Goal: Task Accomplishment & Management: Manage account settings

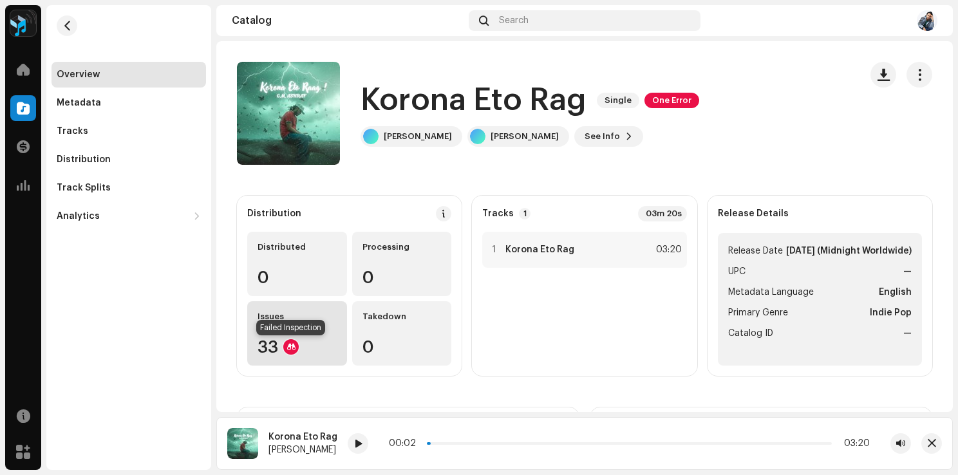
click at [291, 354] on div at bounding box center [290, 346] width 15 height 15
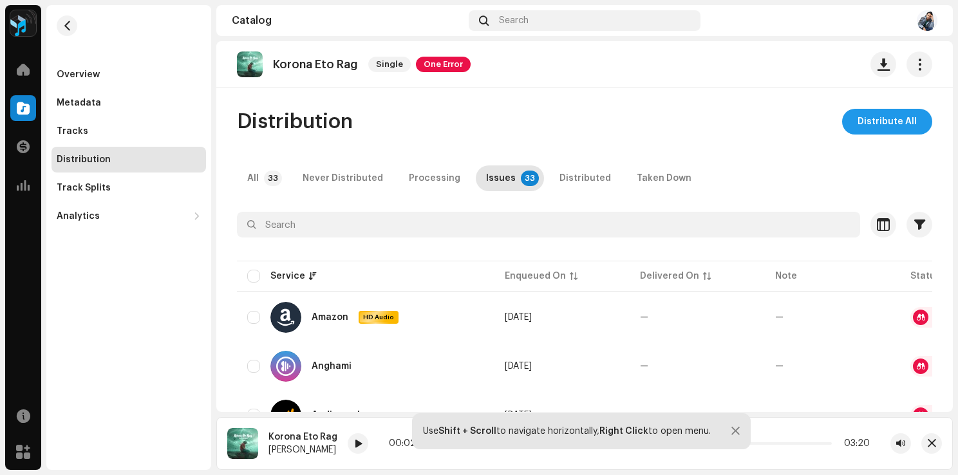
click at [883, 123] on span "Distribute All" at bounding box center [887, 122] width 59 height 26
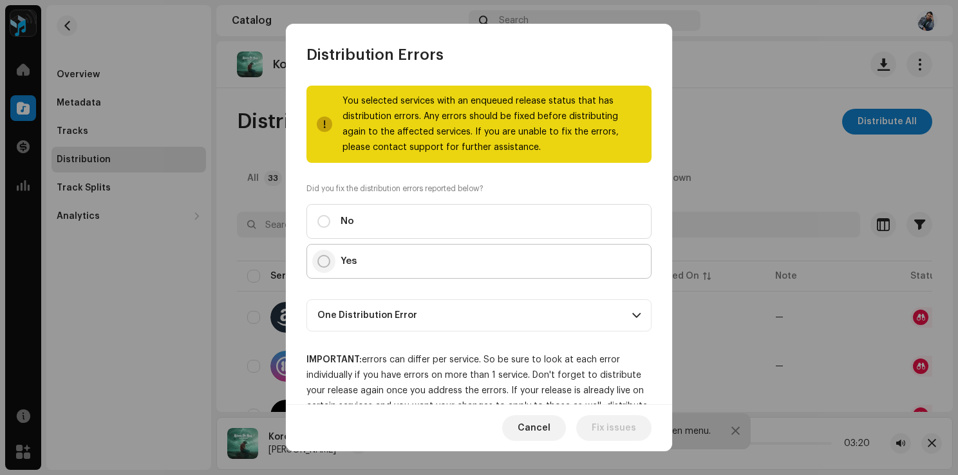
click at [324, 266] on input "Yes" at bounding box center [323, 261] width 13 height 13
radio input "true"
click at [616, 314] on p-accordion-header "One Distribution Error" at bounding box center [479, 315] width 345 height 32
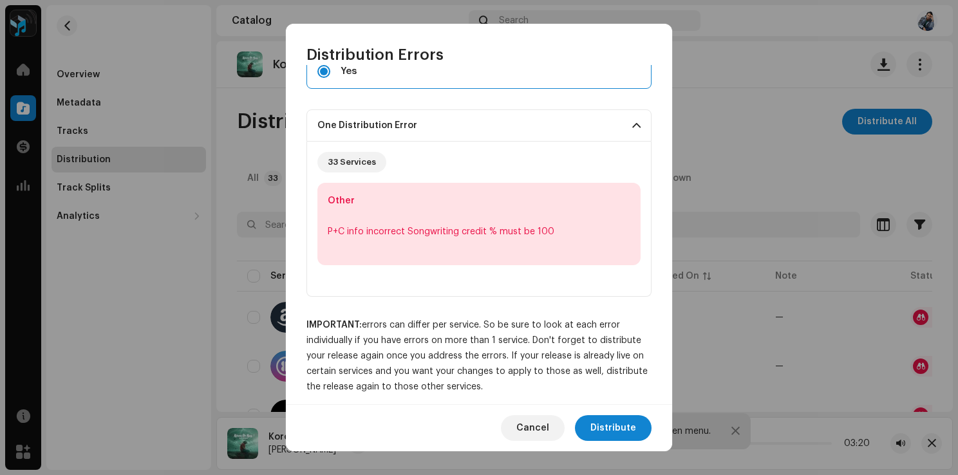
scroll to position [199, 0]
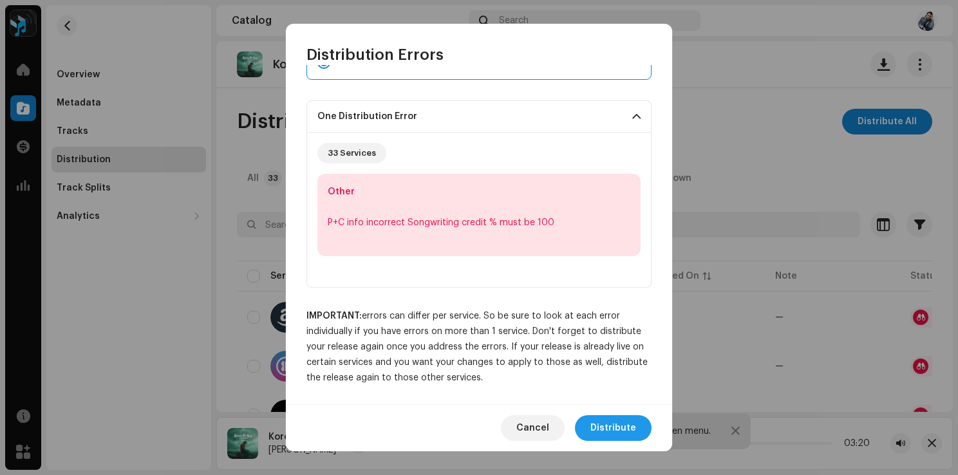
click at [622, 426] on span "Distribute" at bounding box center [613, 428] width 46 height 26
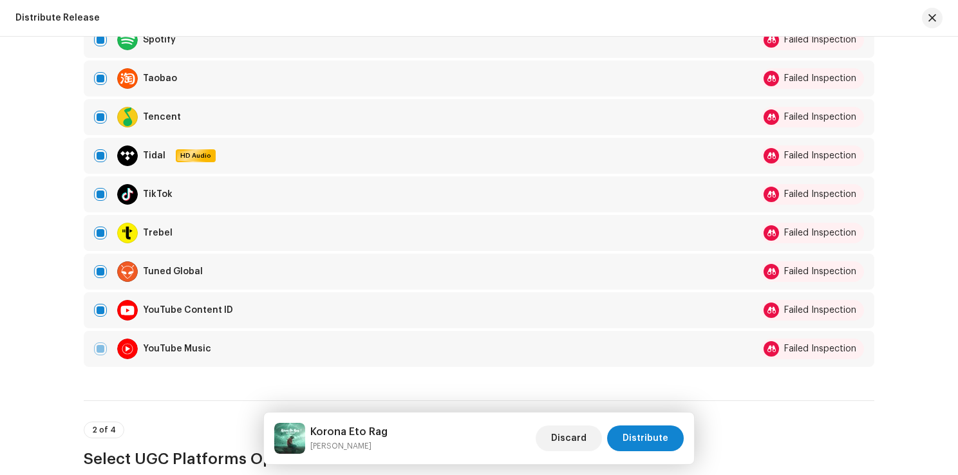
scroll to position [1164, 0]
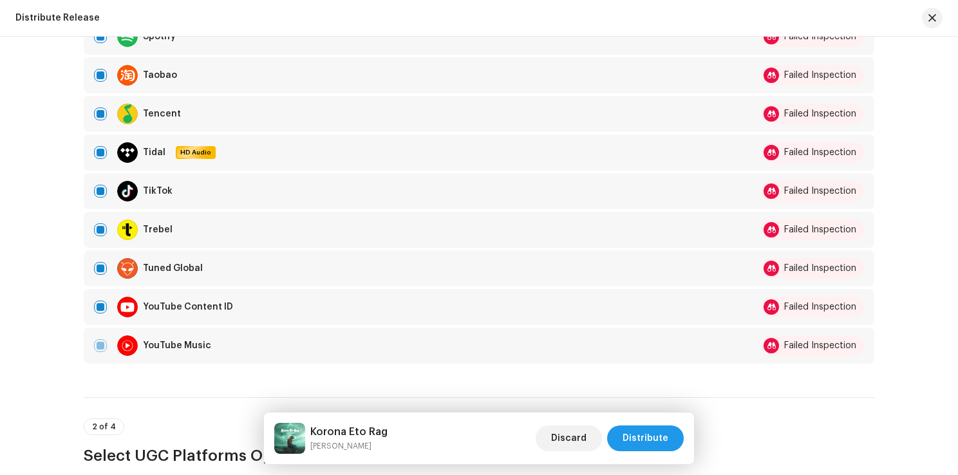
click at [659, 426] on span "Distribute" at bounding box center [646, 439] width 46 height 26
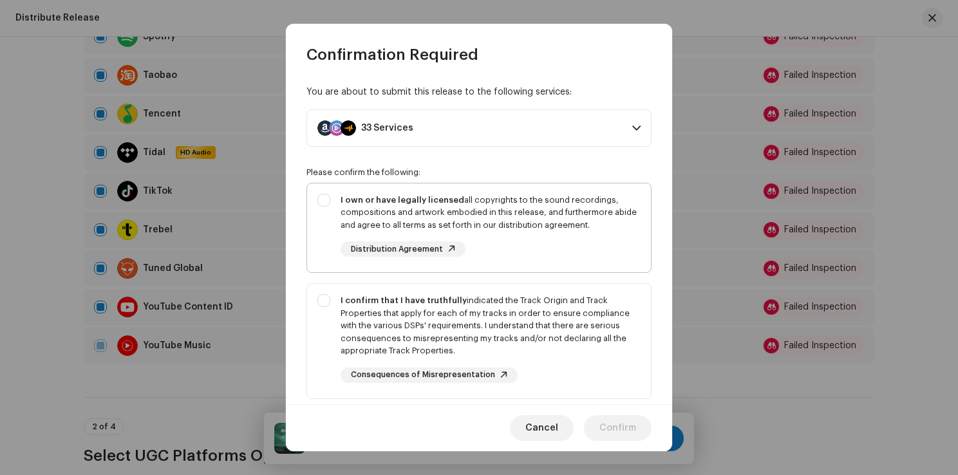
click at [325, 200] on div "I own or have legally licensed all copyrights to the sound recordings, composit…" at bounding box center [479, 226] width 344 height 84
checkbox input "true"
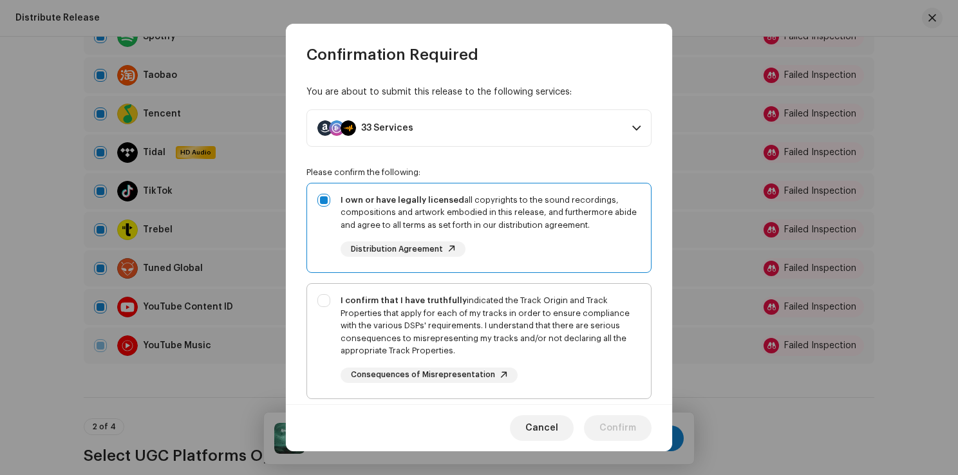
click at [319, 303] on div "I confirm that I have truthfully indicated the Track Origin and Track Propertie…" at bounding box center [479, 338] width 344 height 109
checkbox input "true"
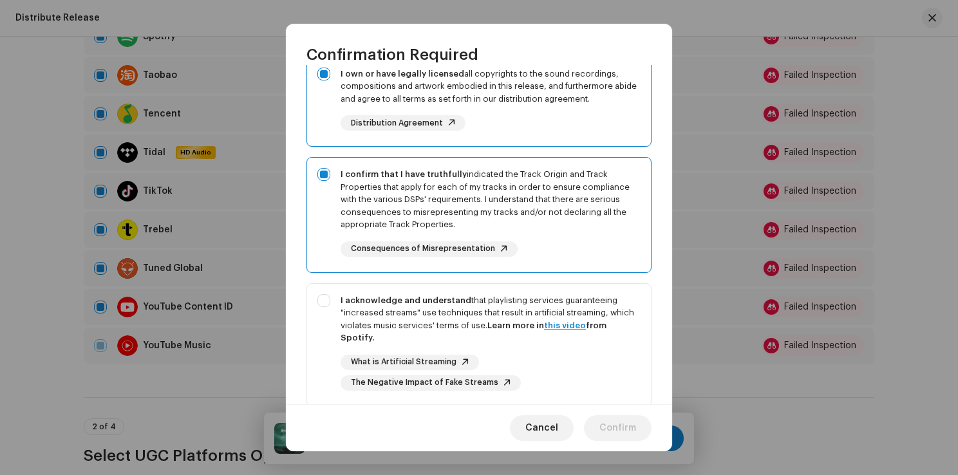
scroll to position [157, 0]
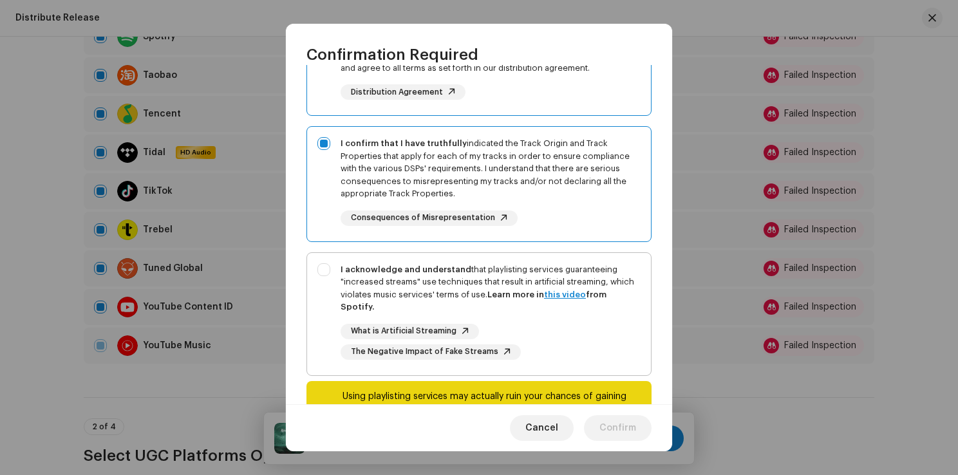
click at [318, 274] on div "I acknowledge and understand that playlisting services guaranteeing "increased …" at bounding box center [479, 311] width 344 height 117
checkbox input "true"
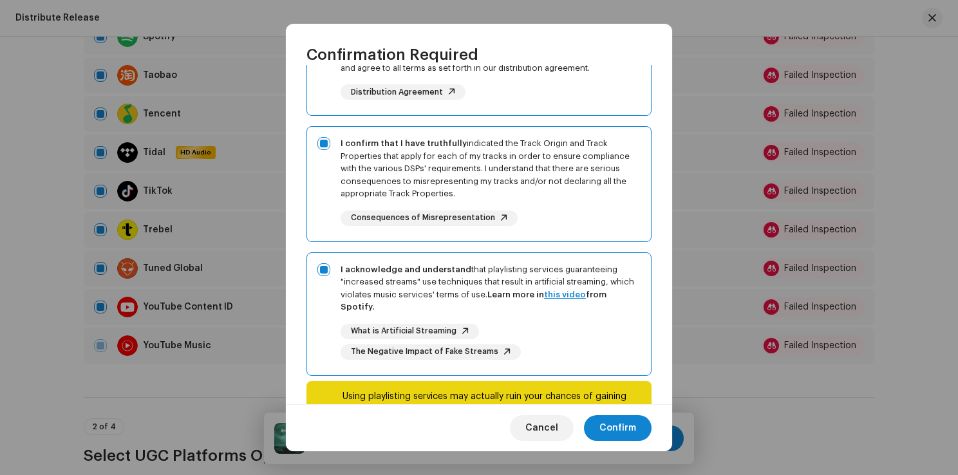
drag, startPoint x: 665, startPoint y: 352, endPoint x: 667, endPoint y: 359, distance: 8.0
click at [667, 359] on div "You are about to submit this release to the following services: 33 Services Ama…" at bounding box center [479, 234] width 386 height 339
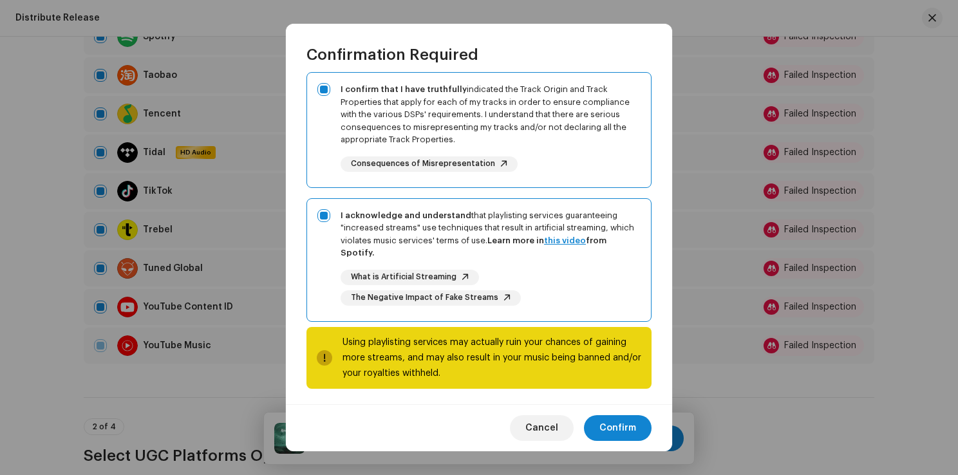
scroll to position [214, 0]
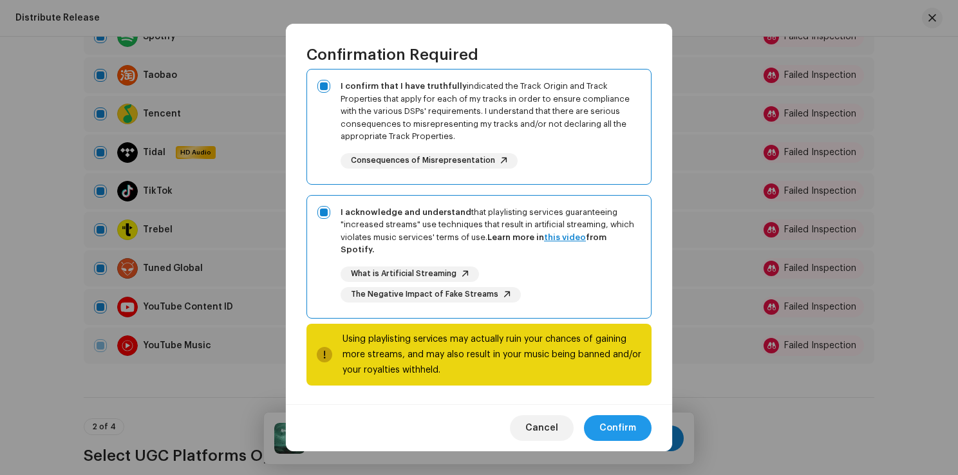
click at [616, 422] on span "Confirm" at bounding box center [617, 428] width 37 height 26
